Goal: Find contact information: Find contact information

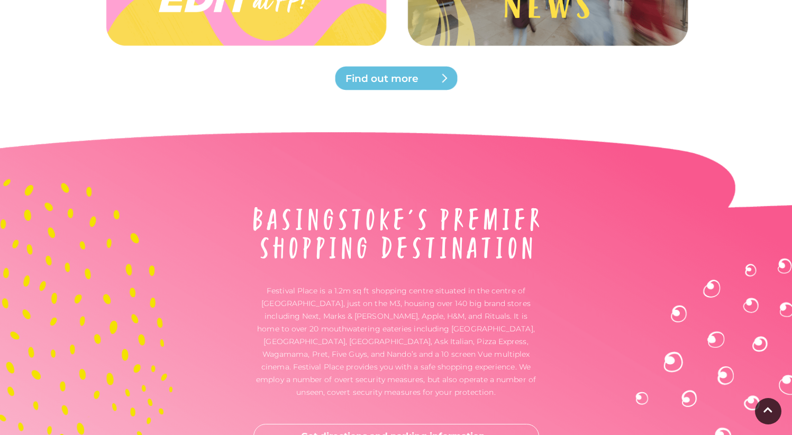
scroll to position [2820, 0]
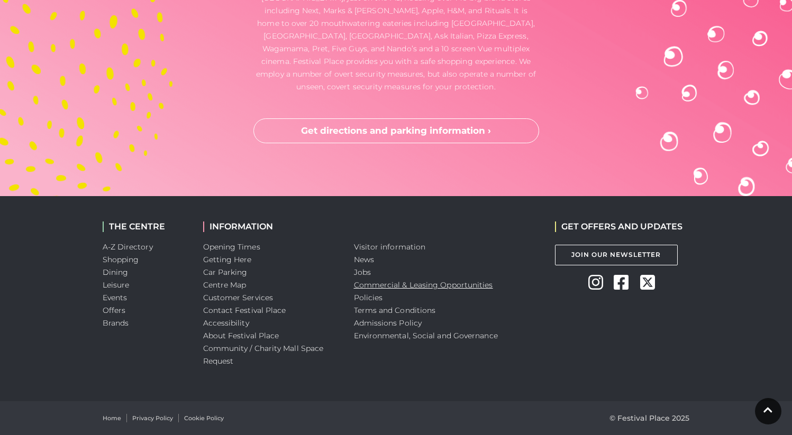
click at [397, 285] on link "Commercial & Leasing Opportunities" at bounding box center [423, 285] width 139 height 10
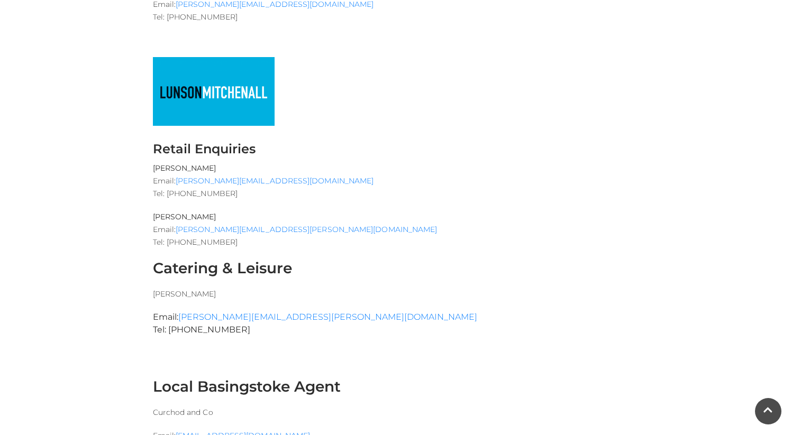
scroll to position [637, 0]
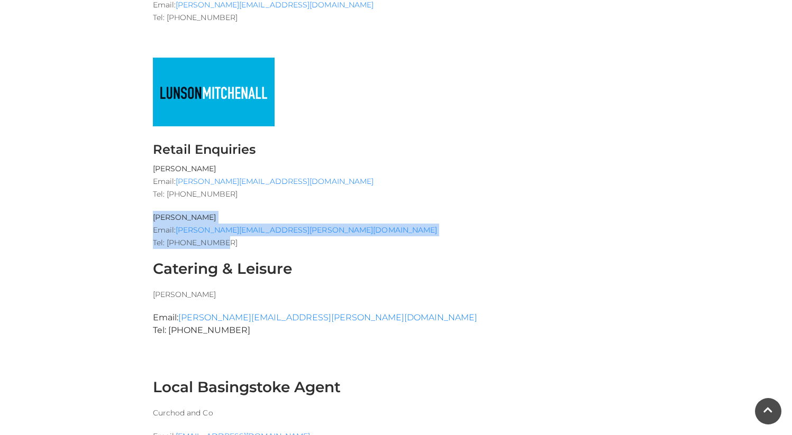
drag, startPoint x: 220, startPoint y: 243, endPoint x: 138, endPoint y: 220, distance: 85.1
click at [138, 220] on div "Leasing Information Festival Place is the pre-eminent shopping and leisure dest…" at bounding box center [396, 330] width 603 height 1311
copy p "[PERSON_NAME] Email: [PERSON_NAME][EMAIL_ADDRESS][PERSON_NAME][DOMAIN_NAME] Tel…"
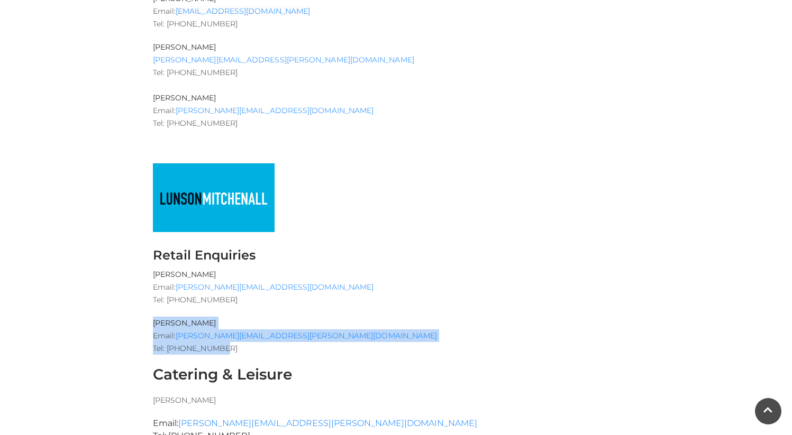
scroll to position [543, 0]
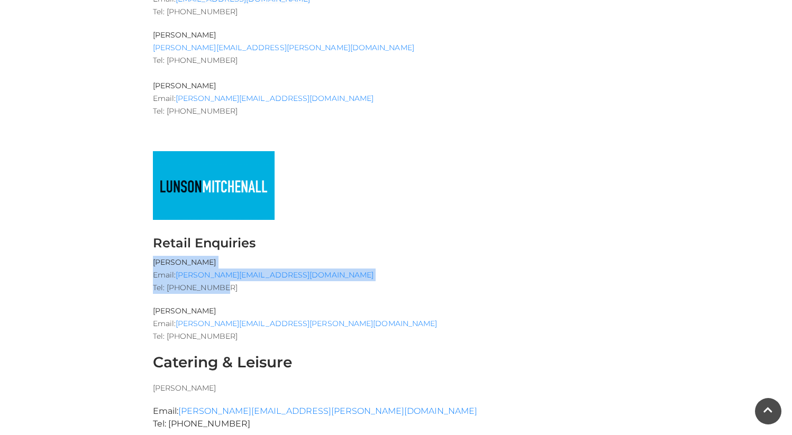
drag, startPoint x: 227, startPoint y: 287, endPoint x: 143, endPoint y: 264, distance: 87.1
click at [143, 264] on div "Leasing Information Festival Place is the pre-eminent shopping and leisure dest…" at bounding box center [396, 424] width 603 height 1311
copy p "[PERSON_NAME] Email: [PERSON_NAME][EMAIL_ADDRESS][DOMAIN_NAME] Tel: [PHONE_NUMB…"
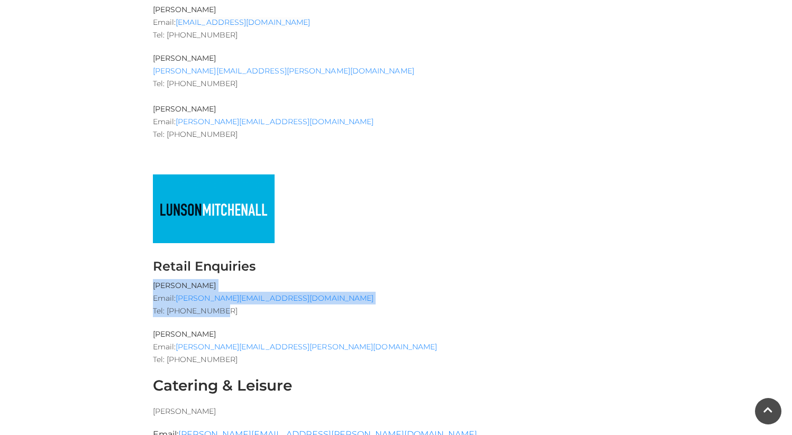
scroll to position [376, 0]
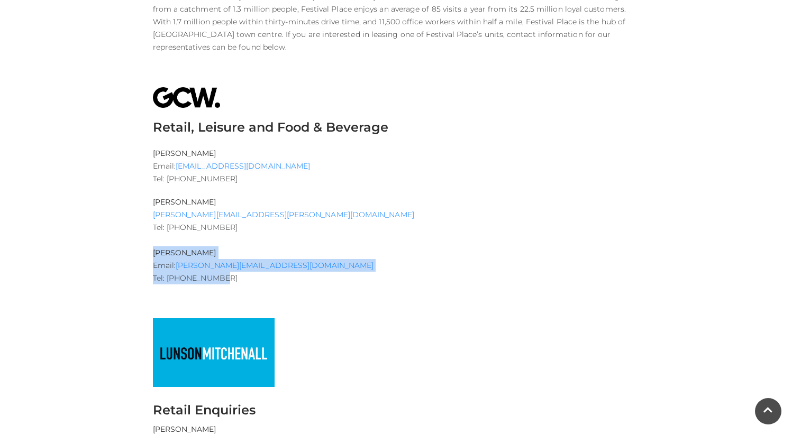
drag, startPoint x: 217, startPoint y: 281, endPoint x: 147, endPoint y: 256, distance: 74.6
copy p "[PERSON_NAME] Email: [PERSON_NAME][EMAIL_ADDRESS][DOMAIN_NAME] Tel: [PHONE_NUMB…"
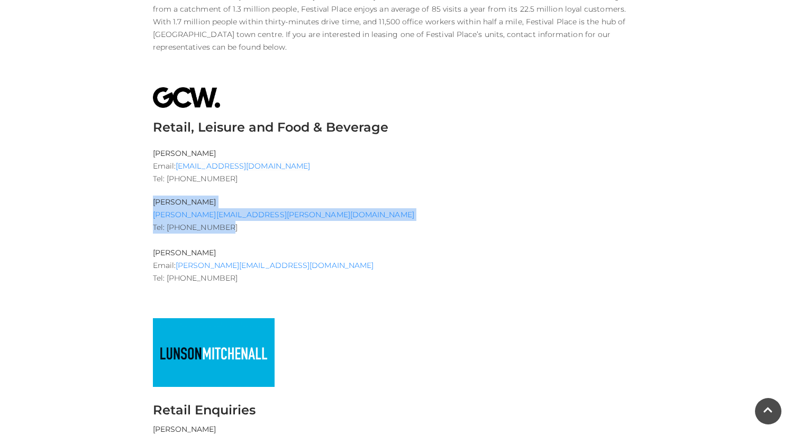
drag, startPoint x: 219, startPoint y: 228, endPoint x: 151, endPoint y: 205, distance: 71.4
copy p "[PERSON_NAME] [PERSON_NAME][EMAIL_ADDRESS][PERSON_NAME][DOMAIN_NAME] Tel: [PHON…"
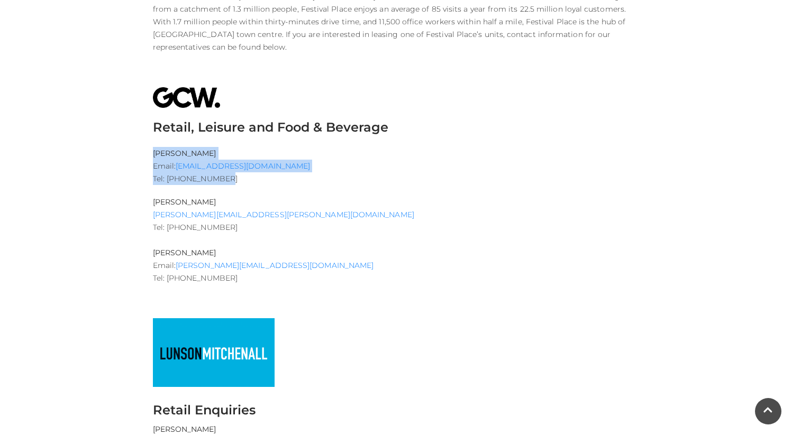
drag, startPoint x: 221, startPoint y: 179, endPoint x: 133, endPoint y: 150, distance: 92.3
copy p "[PERSON_NAME] Email: [EMAIL_ADDRESS][DOMAIN_NAME] Tel: [PHONE_NUMBER]"
